Goal: Task Accomplishment & Management: Use online tool/utility

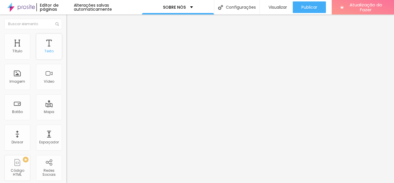
click at [44, 53] on font "Texto" at bounding box center [48, 51] width 9 height 5
click at [72, 40] on font "Estilo" at bounding box center [76, 37] width 9 height 5
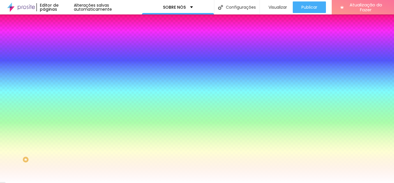
drag, startPoint x: 54, startPoint y: 103, endPoint x: 44, endPoint y: 102, distance: 9.9
click at [66, 84] on input "#FFFFFF" at bounding box center [100, 82] width 69 height 6
paste input "208656"
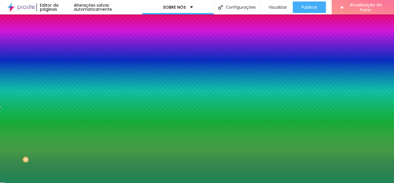
type input "#208656"
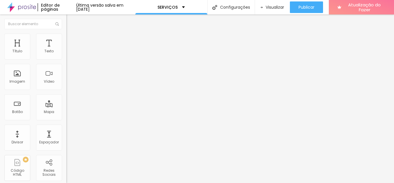
click at [69, 54] on icon "button" at bounding box center [70, 51] width 3 height 3
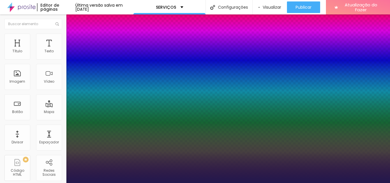
click at [58, 182] on div at bounding box center [195, 183] width 390 height 0
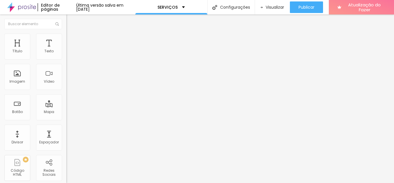
click at [69, 54] on icon "button" at bounding box center [70, 51] width 3 height 3
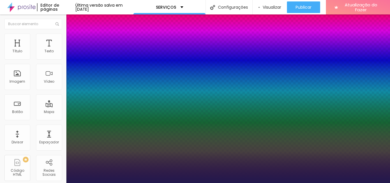
click at [58, 182] on div at bounding box center [195, 183] width 390 height 0
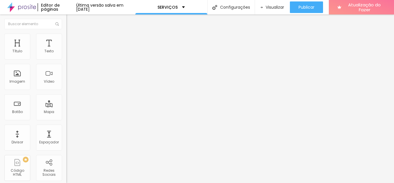
click at [66, 55] on button "button" at bounding box center [70, 52] width 8 height 6
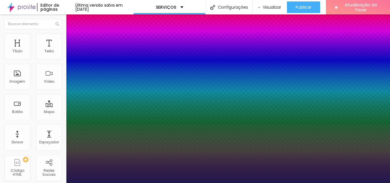
type input "1"
click at [206, 182] on div at bounding box center [195, 183] width 390 height 0
